Goal: Transaction & Acquisition: Purchase product/service

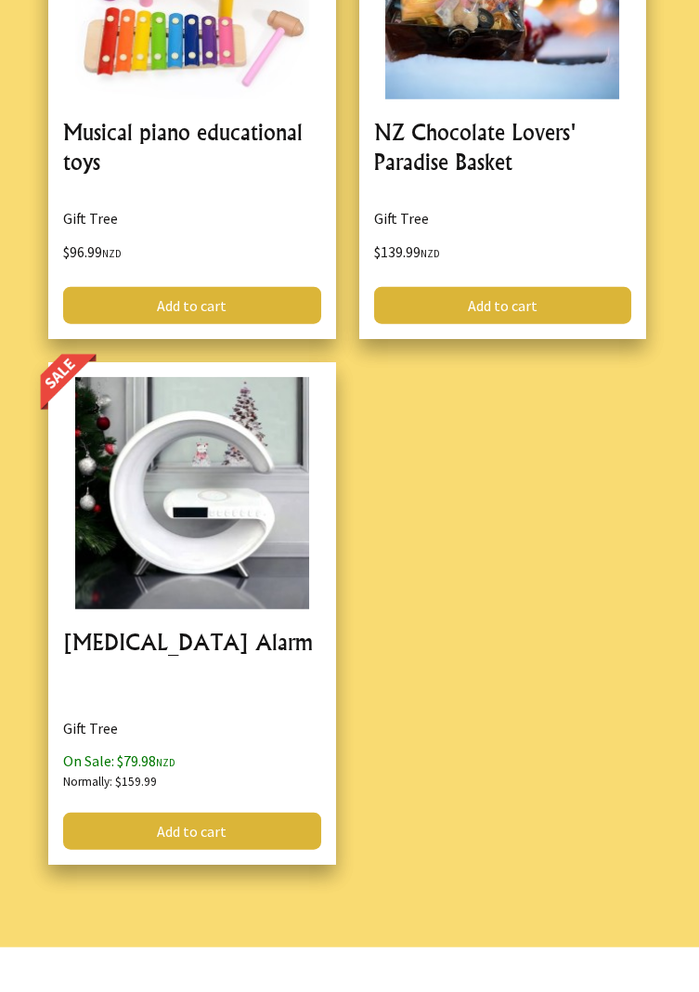
scroll to position [7473, 0]
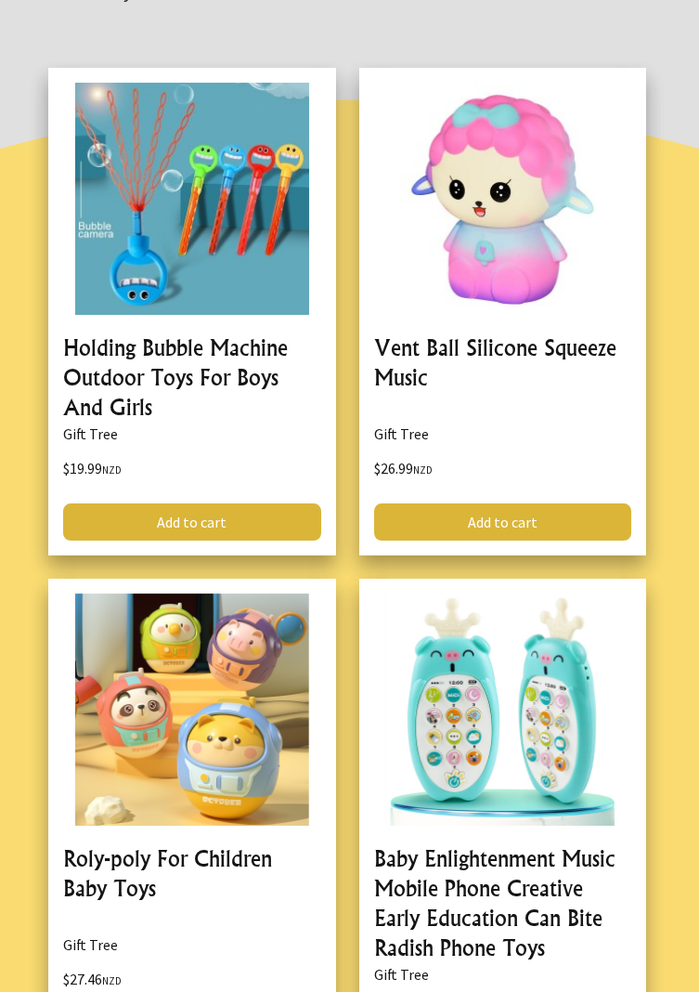
click at [215, 694] on link at bounding box center [192, 836] width 288 height 517
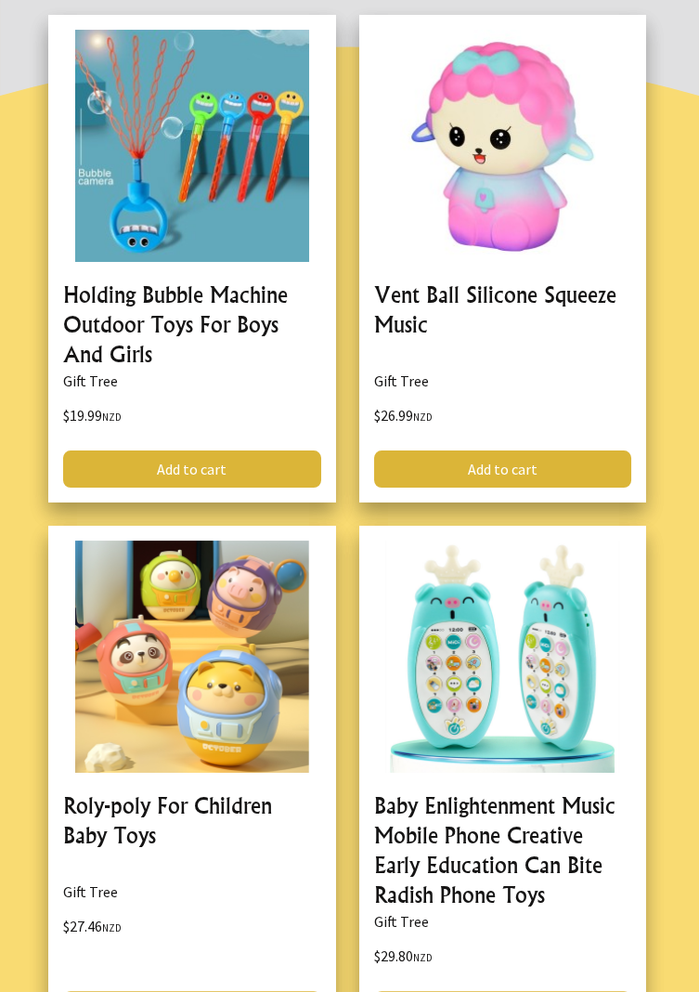
scroll to position [532, 0]
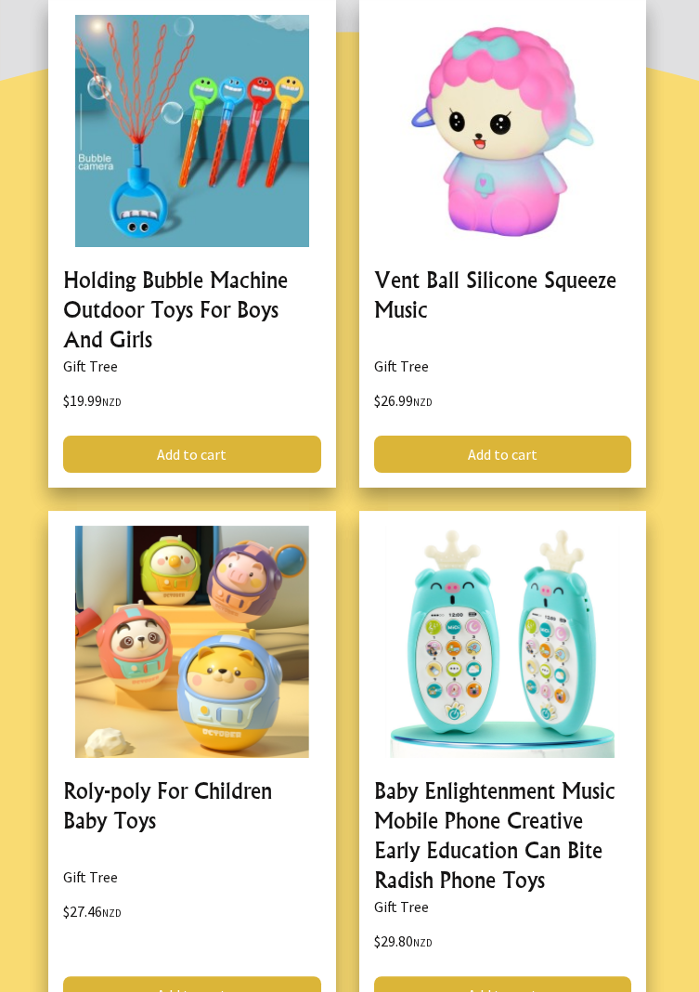
click at [185, 753] on link at bounding box center [192, 769] width 288 height 517
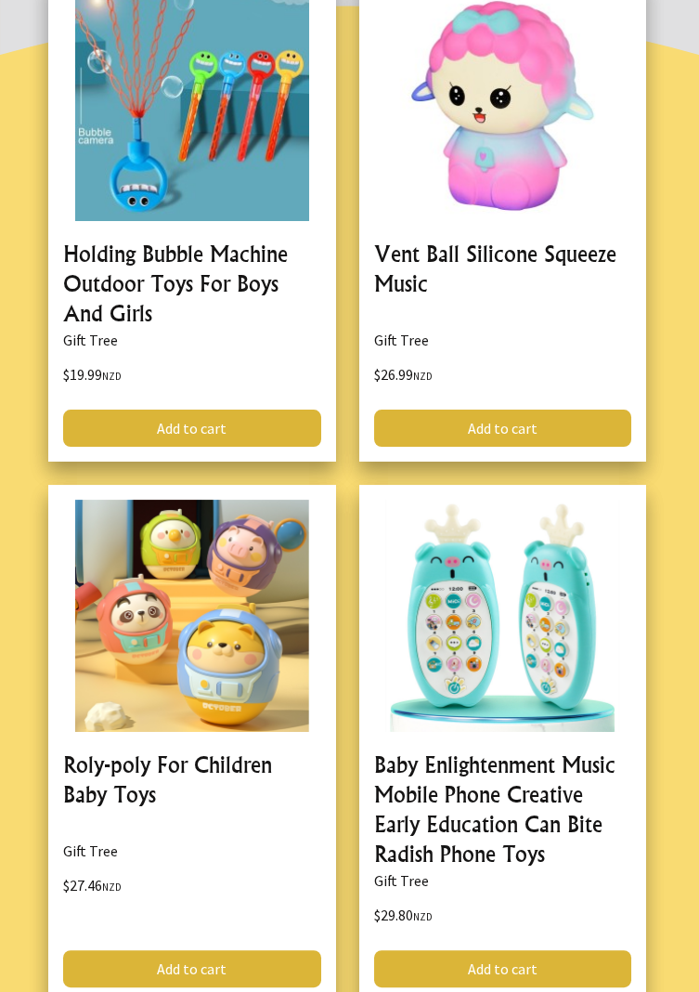
scroll to position [600, 0]
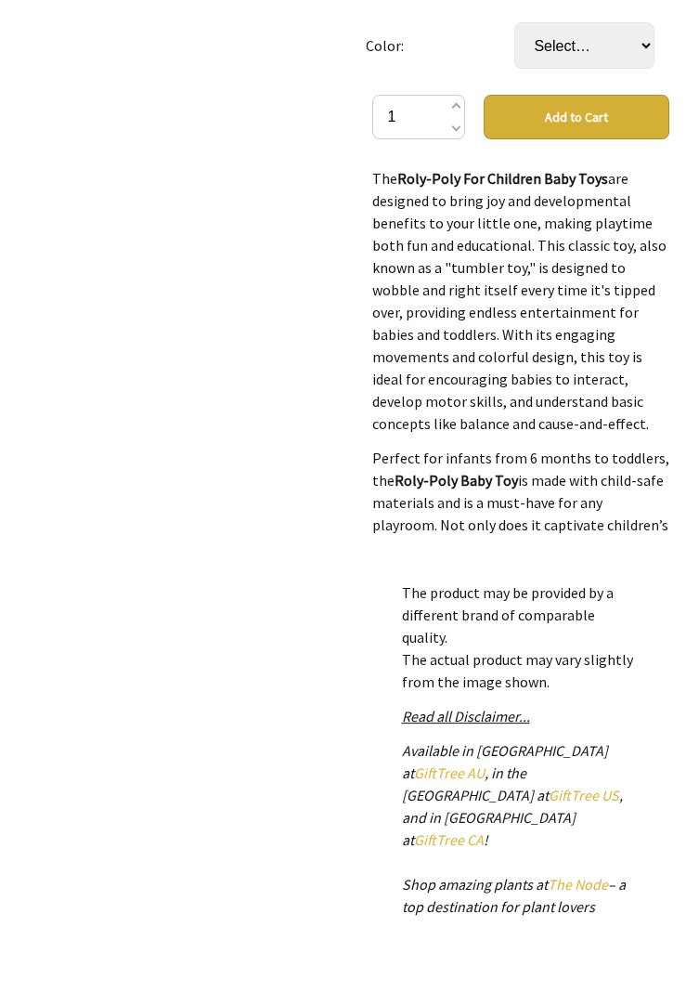
scroll to position [655, 0]
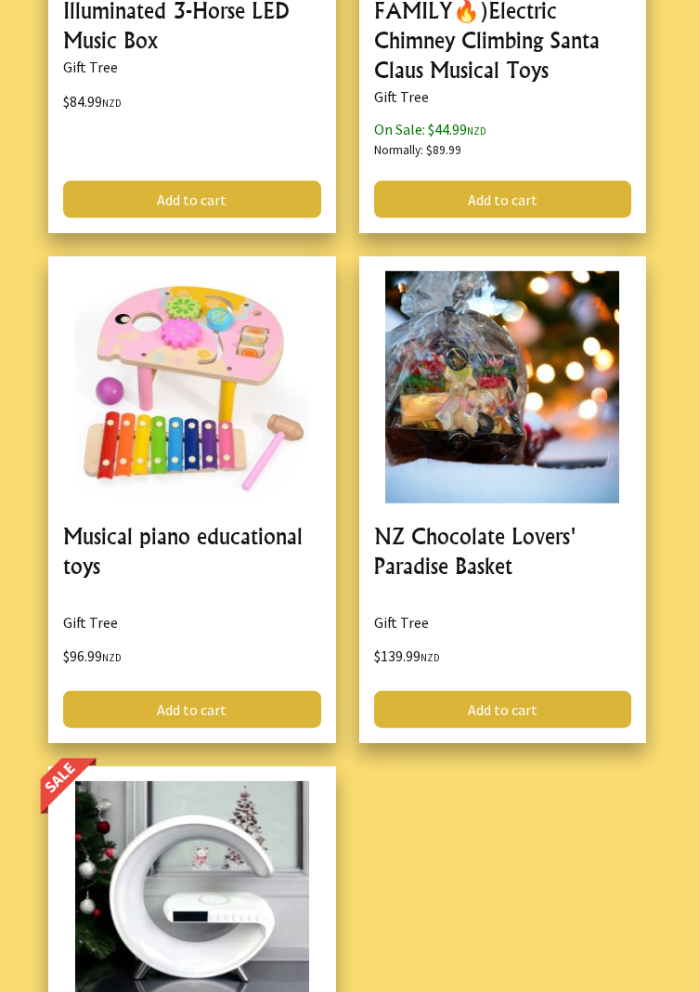
scroll to position [7074, 0]
